Goal: Find contact information: Find contact information

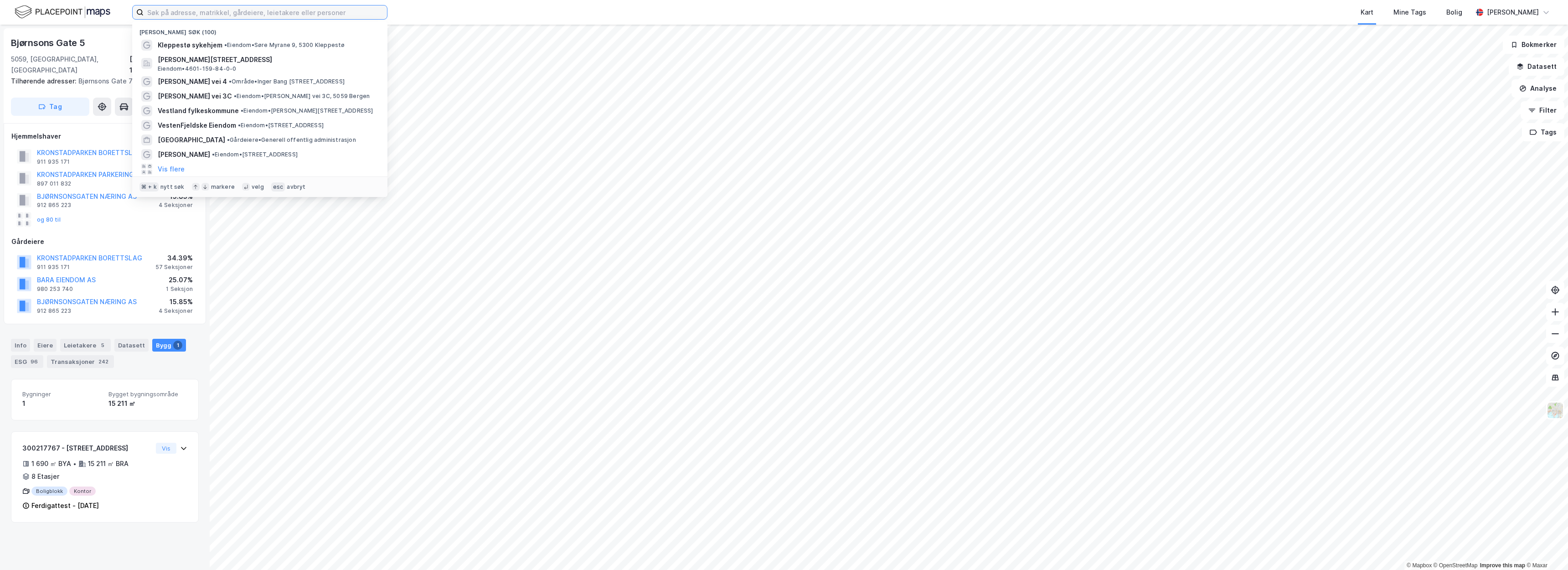
click at [329, 10] on input at bounding box center [265, 12] width 243 height 13
paste input "[PERSON_NAME] 7"
type input "[PERSON_NAME] 7"
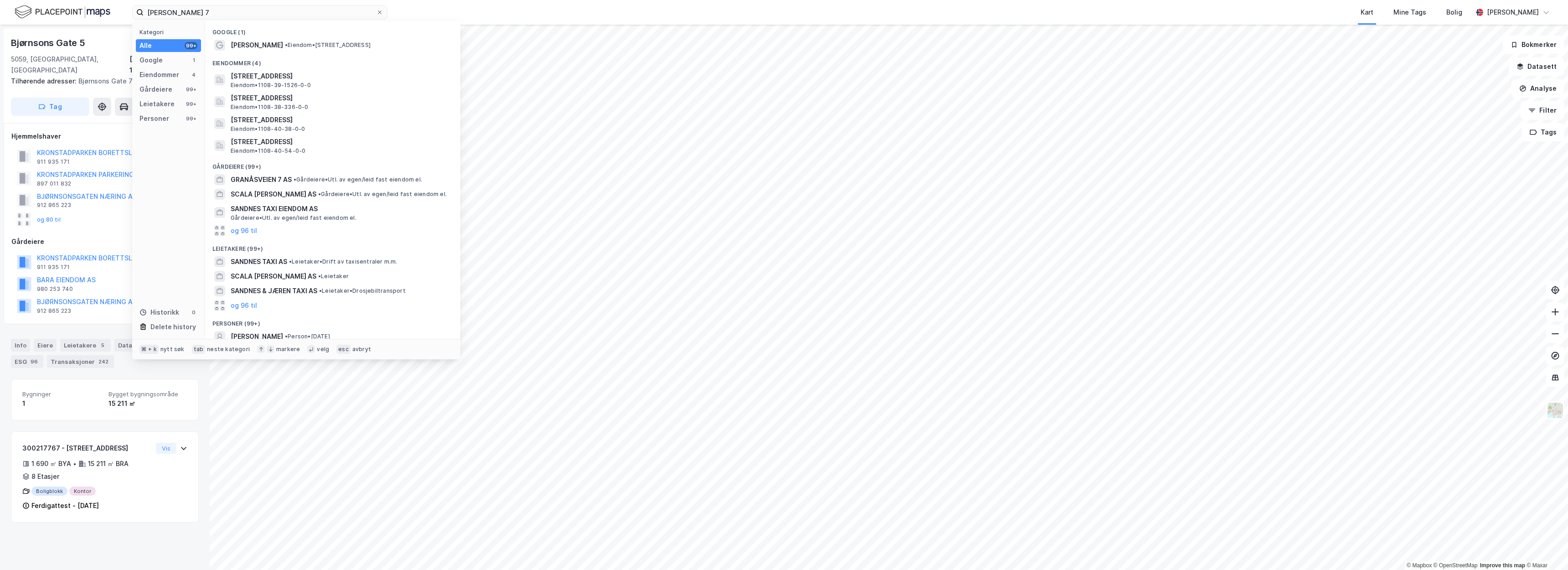
click at [367, 46] on span "• Eiendom • Gravarsveien 7, 4306 Sandnes" at bounding box center [327, 45] width 86 height 7
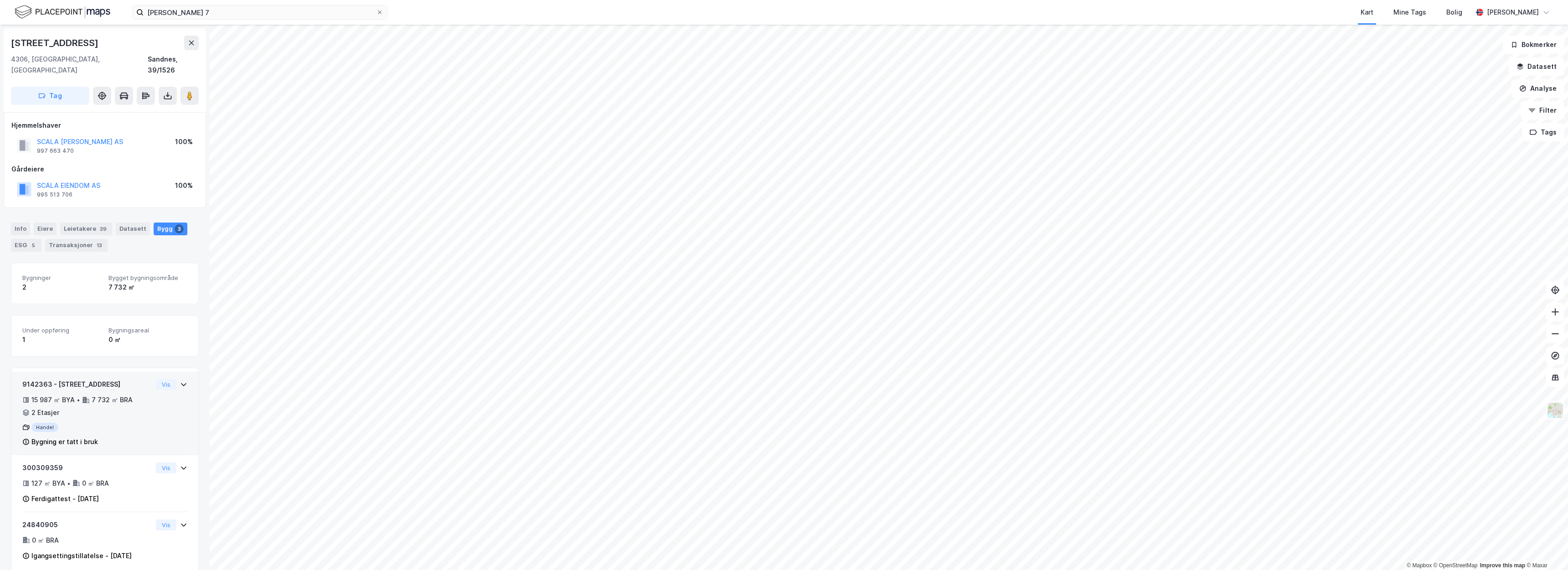
click at [144, 403] on div "9142363 - Gravarsveien 7 15 987 ㎡ BYA • 7 732 ㎡ BRA • 2 Etasjer Handel Bygning …" at bounding box center [87, 413] width 130 height 68
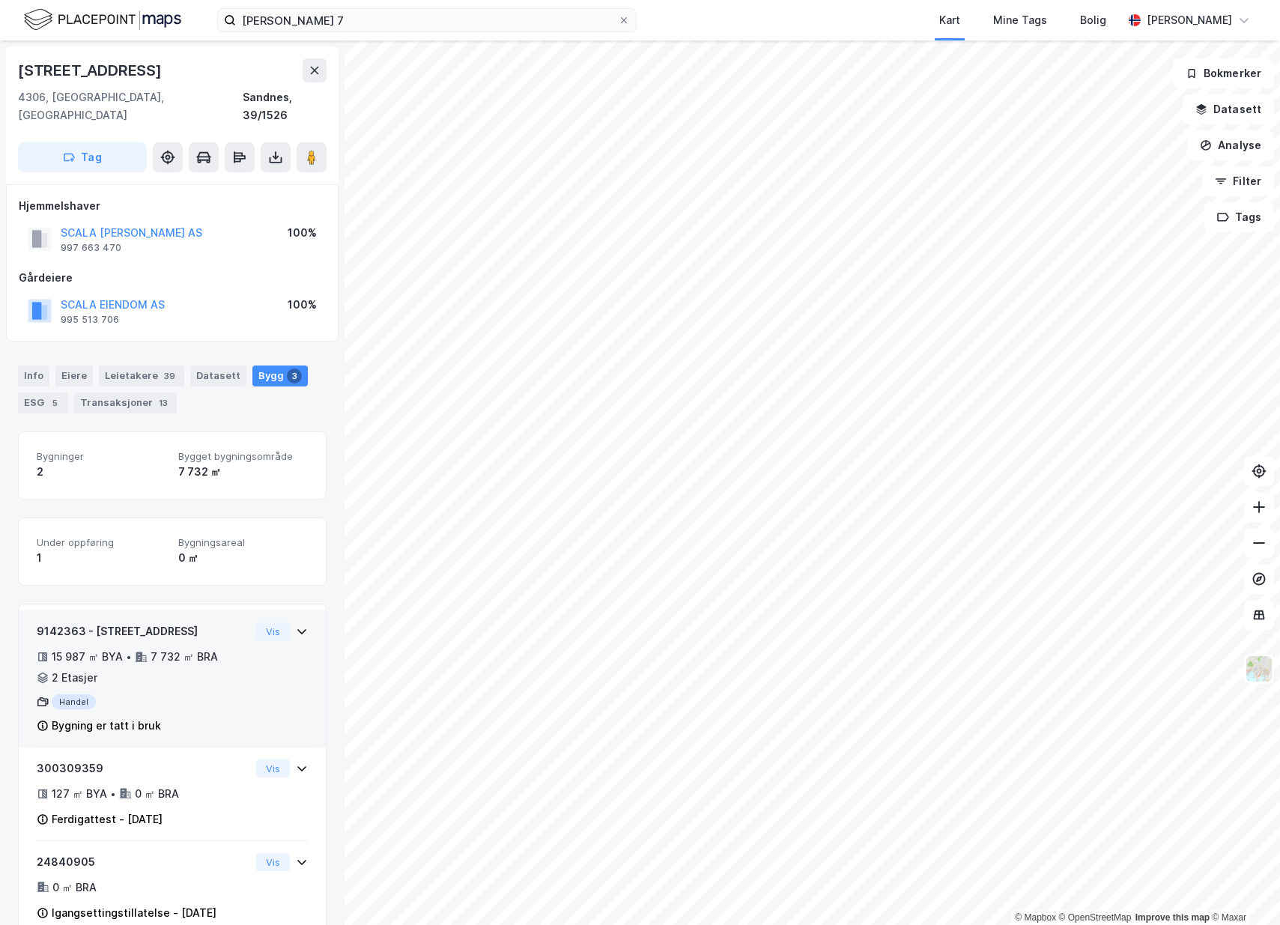
scroll to position [19, 0]
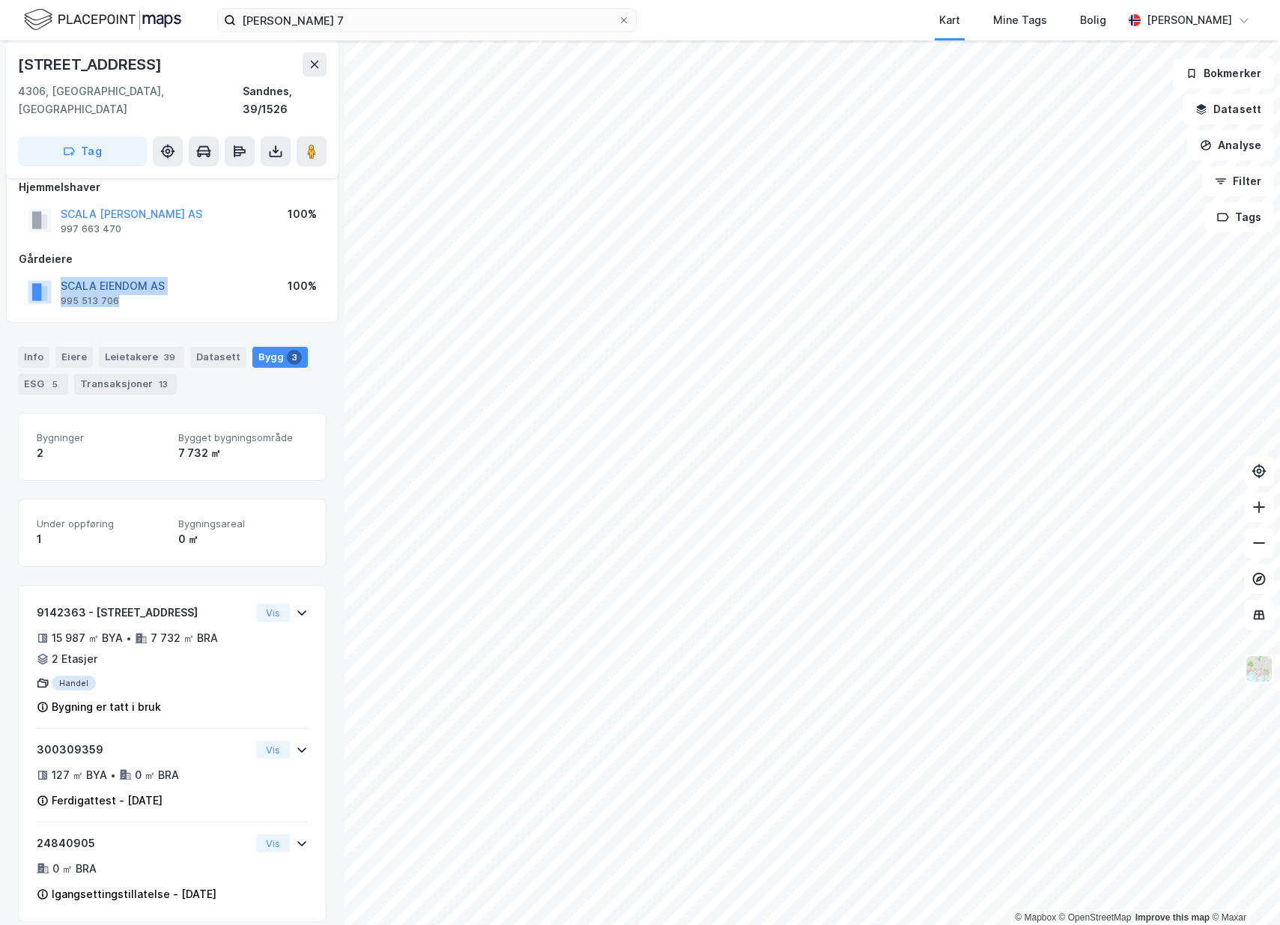
drag, startPoint x: 148, startPoint y: 279, endPoint x: 61, endPoint y: 268, distance: 86.8
click at [61, 277] on div "SCALA EIENDOM AS 995 513 706" at bounding box center [113, 292] width 104 height 30
copy div "SCALA EIENDOM AS 995 513 706"
drag, startPoint x: 65, startPoint y: 267, endPoint x: 5, endPoint y: 61, distance: 214.5
click at [5, 61] on div "Gravarsveien 7 4306, Sandnes, Rogaland Sandnes, 39/1526 Tag Hjemmelshaver SCALA…" at bounding box center [172, 482] width 344 height 884
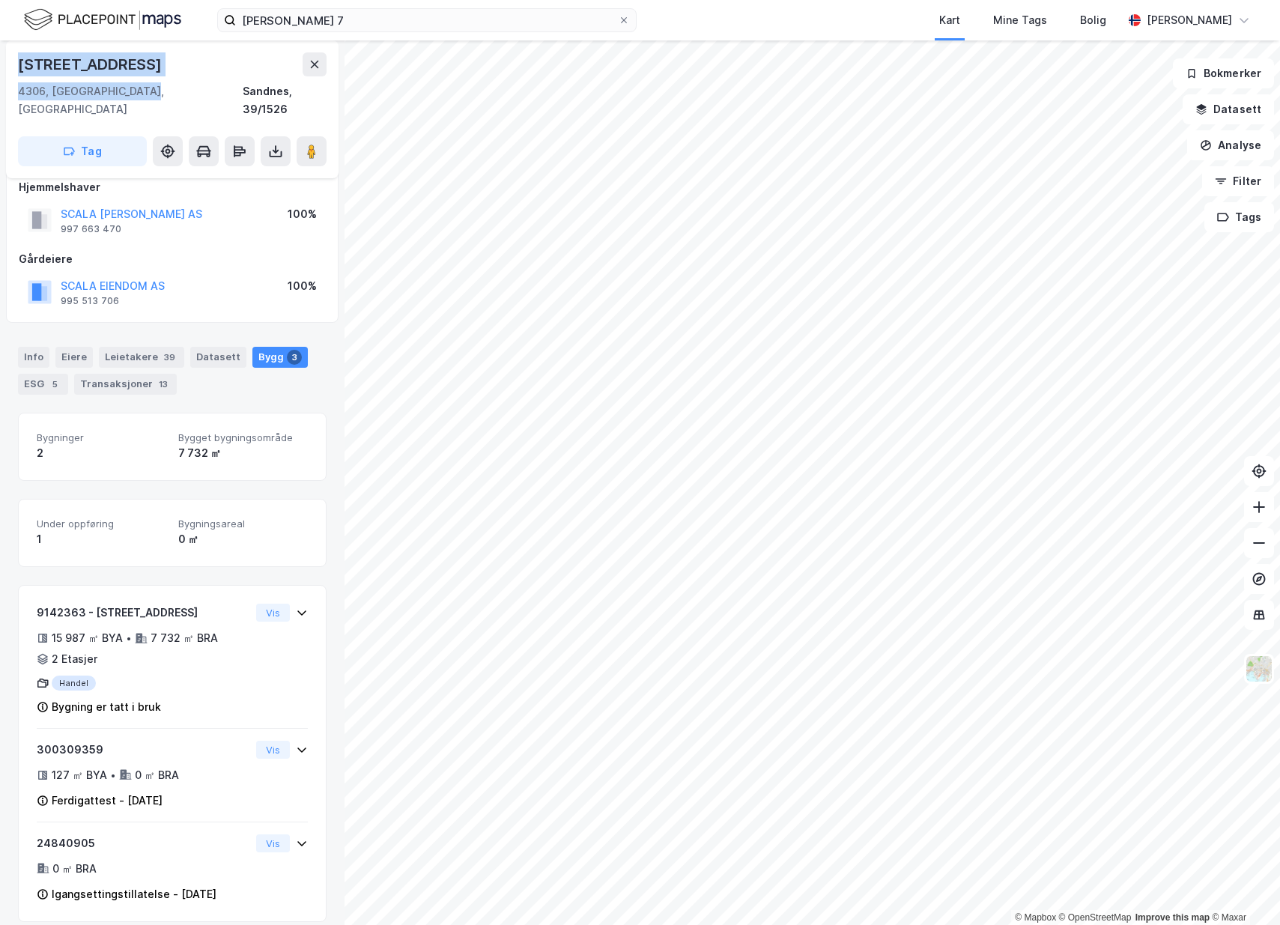
copy div "Gravarsveien 7 4306, Sandnes, Rogaland"
click at [0, 0] on button "SCALA EIENDOM AS" at bounding box center [0, 0] width 0 height 0
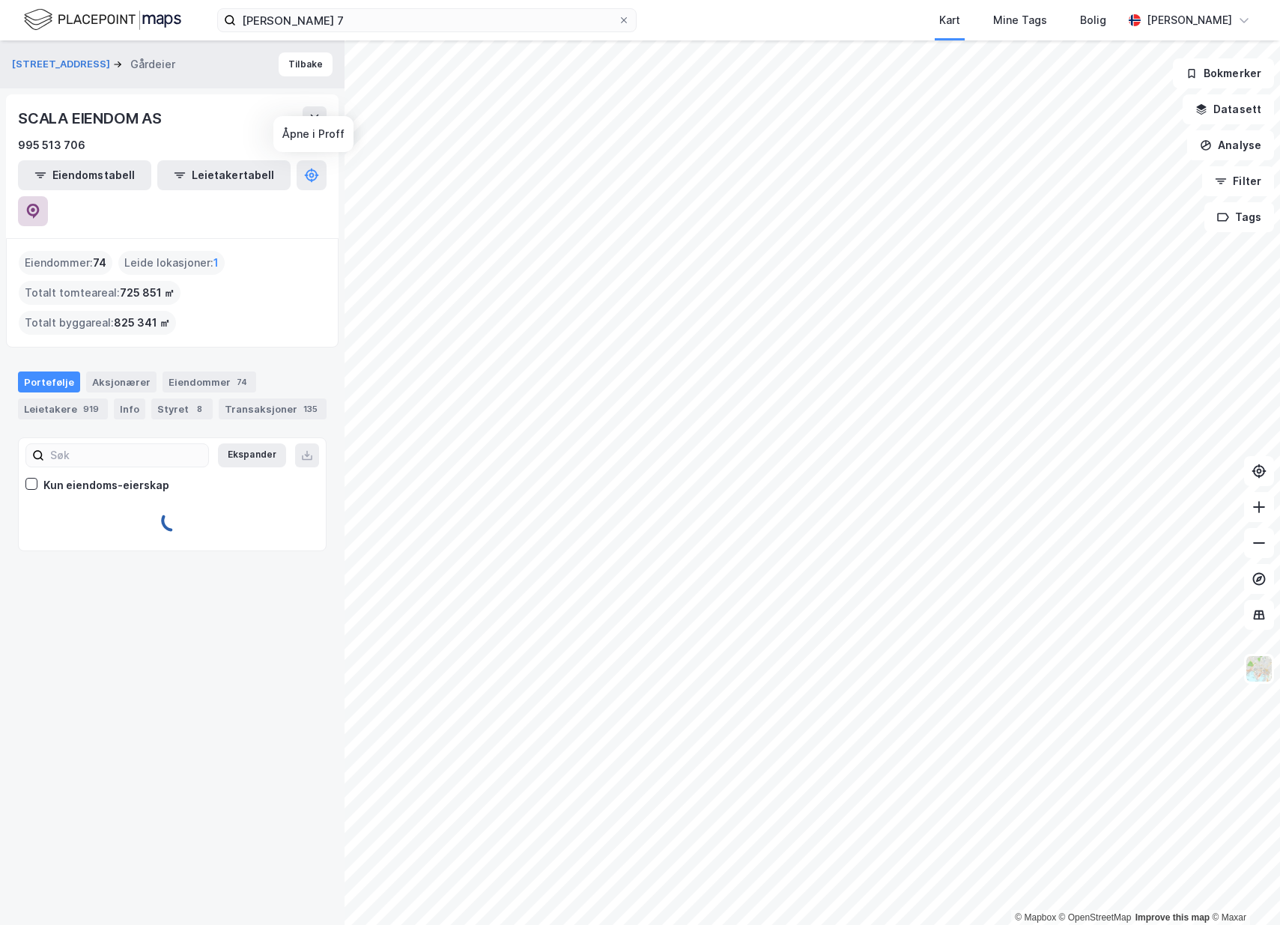
click at [48, 196] on button at bounding box center [33, 211] width 30 height 30
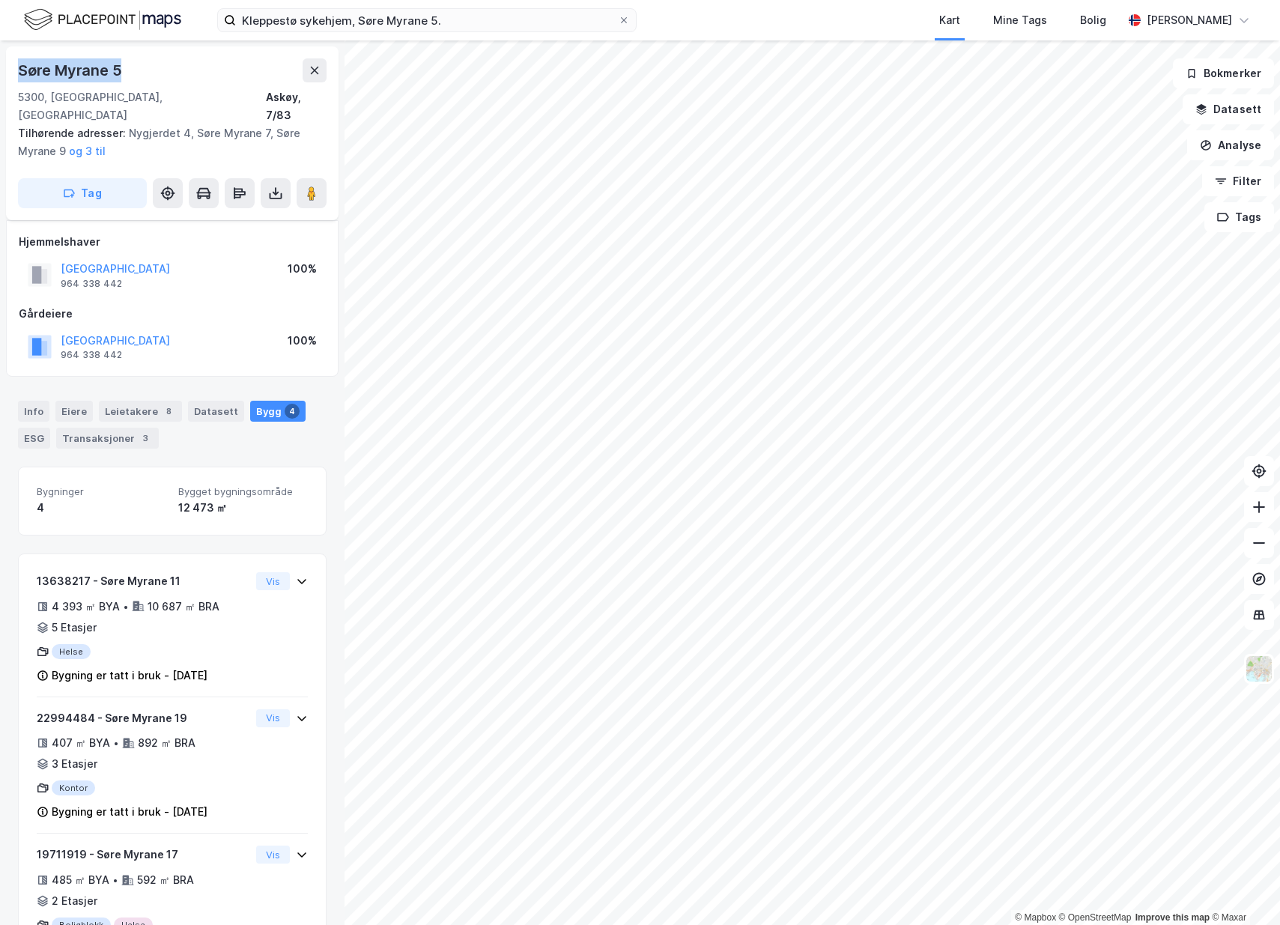
scroll to position [114, 0]
